Goal: Find specific page/section: Find specific page/section

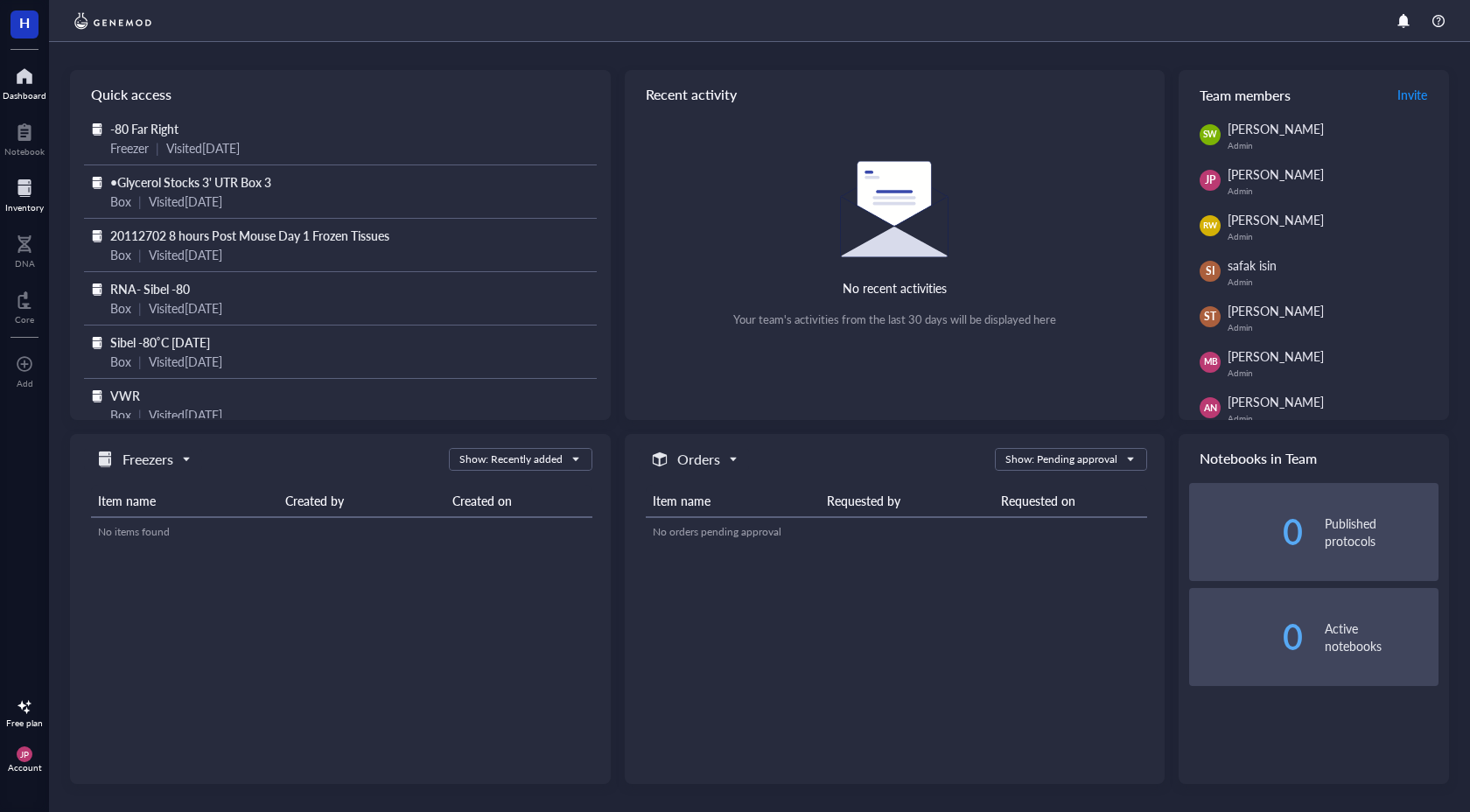
click at [26, 199] on div at bounding box center [24, 188] width 38 height 28
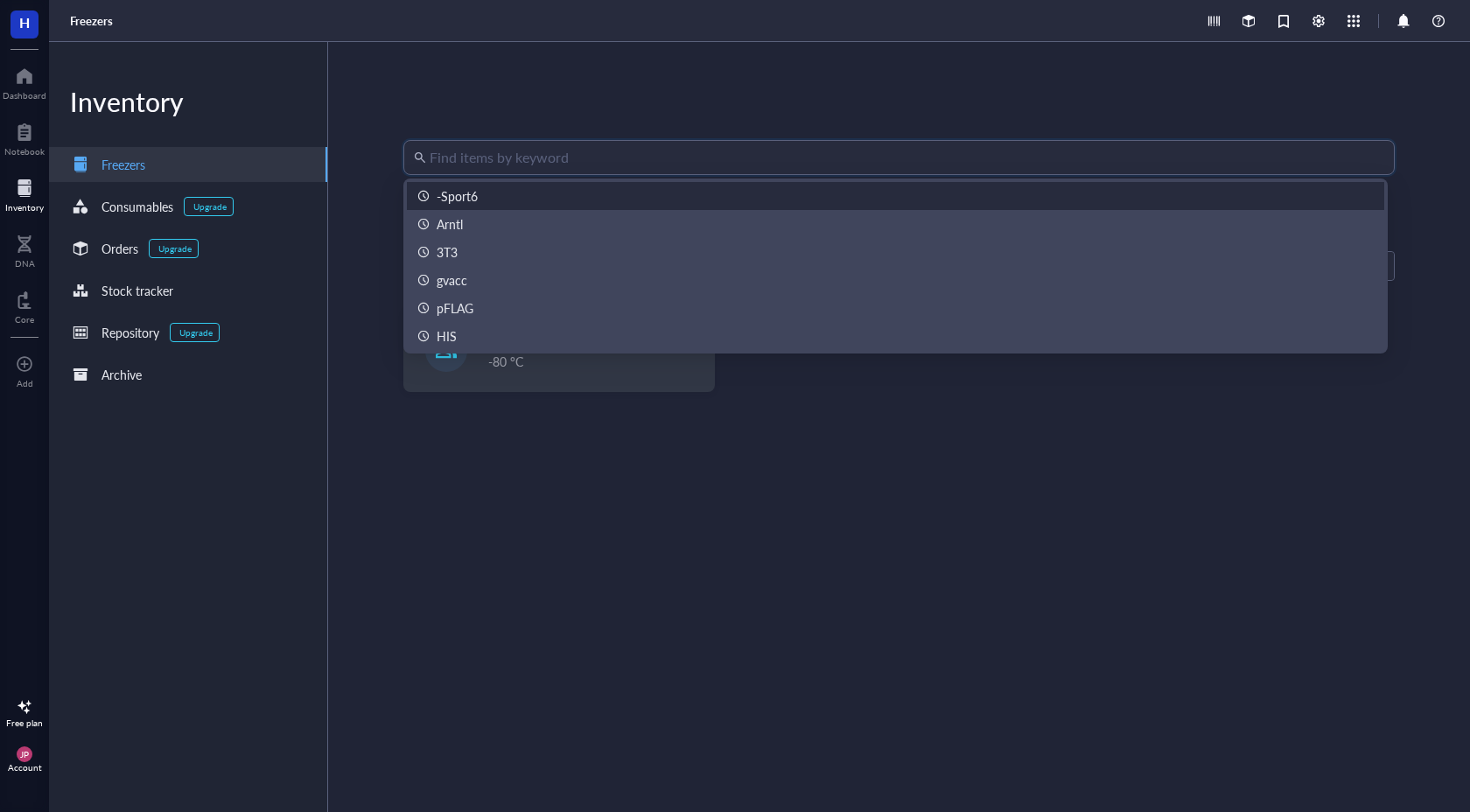
click at [459, 169] on input "search" at bounding box center [907, 158] width 954 height 34
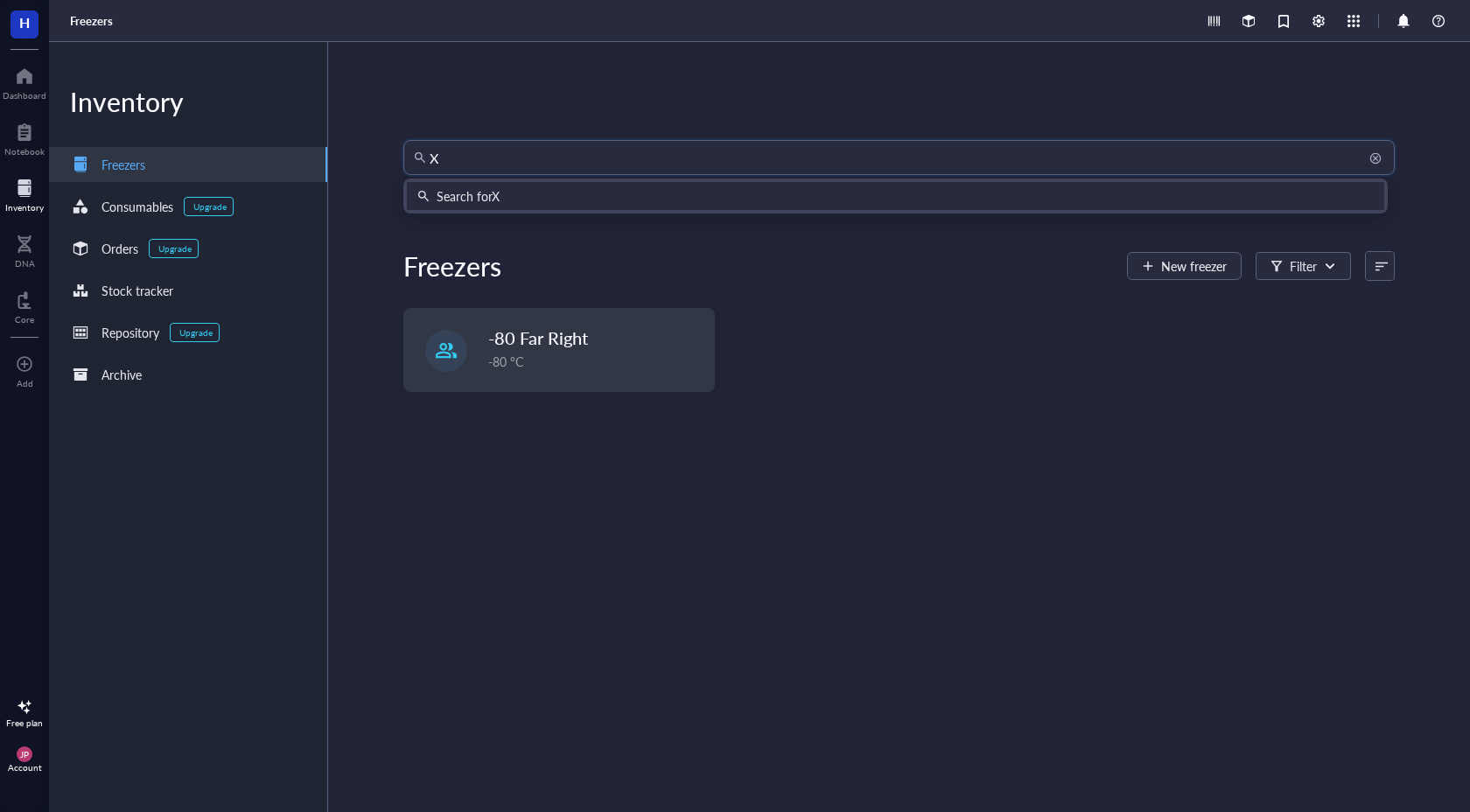
type input "XL"
